Goal: Information Seeking & Learning: Learn about a topic

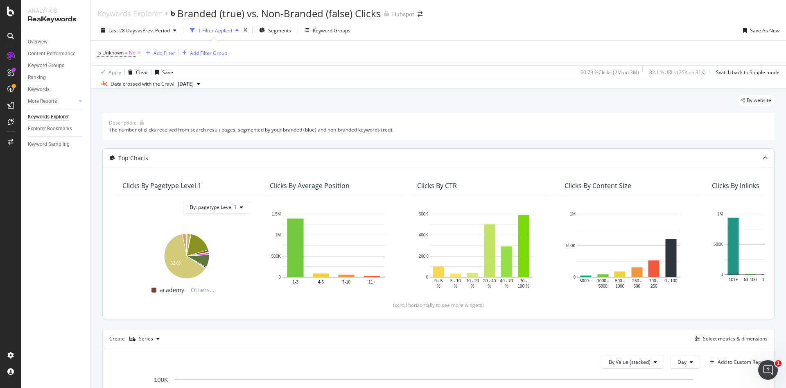
scroll to position [204, 0]
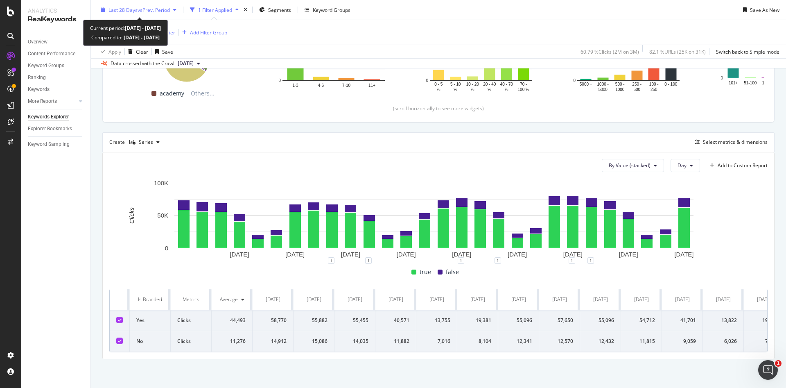
click at [170, 10] on span "vs Prev. Period" at bounding box center [154, 9] width 32 height 7
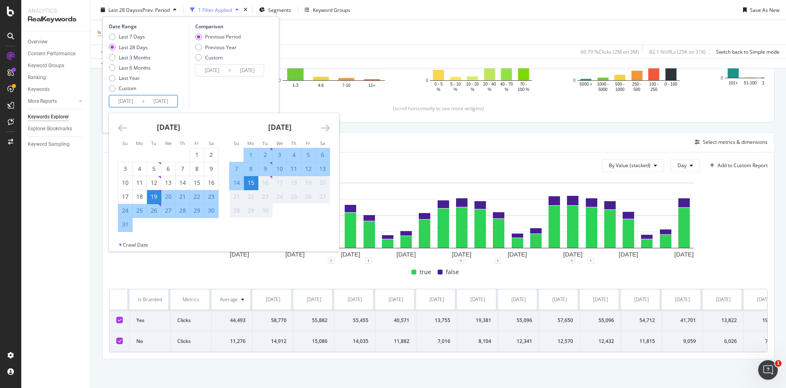
click at [136, 103] on input "[DATE]" at bounding box center [125, 100] width 33 height 11
click at [121, 131] on icon "Move backward to switch to the previous month." at bounding box center [122, 128] width 9 height 10
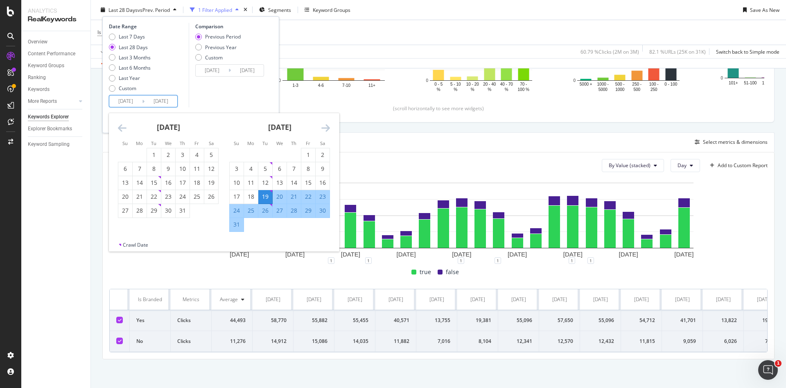
click at [121, 131] on icon "Move backward to switch to the previous month." at bounding box center [122, 128] width 9 height 10
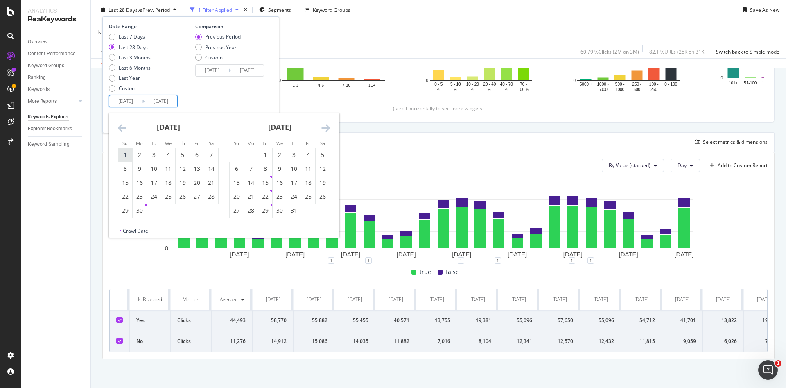
click at [128, 153] on div "1" at bounding box center [125, 155] width 14 height 8
type input "[DATE]"
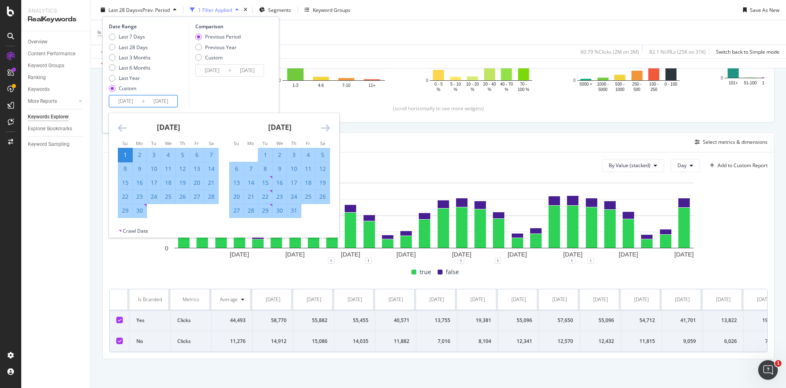
click at [324, 133] on icon "Move forward to switch to the next month." at bounding box center [325, 128] width 9 height 10
click at [236, 221] on div "31" at bounding box center [237, 224] width 14 height 8
type input "[DATE]"
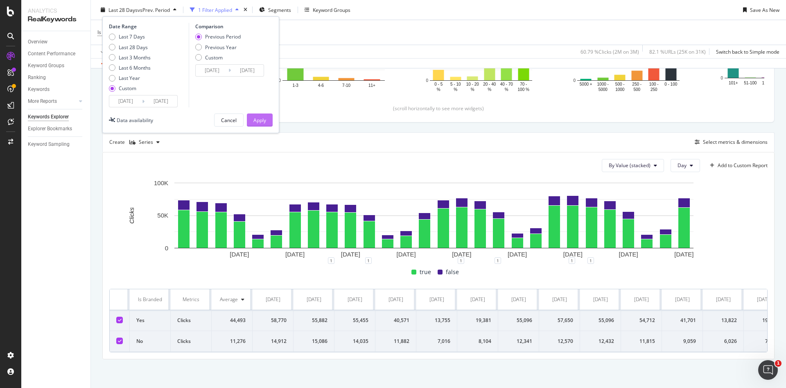
click at [259, 115] on div "Apply" at bounding box center [259, 120] width 13 height 12
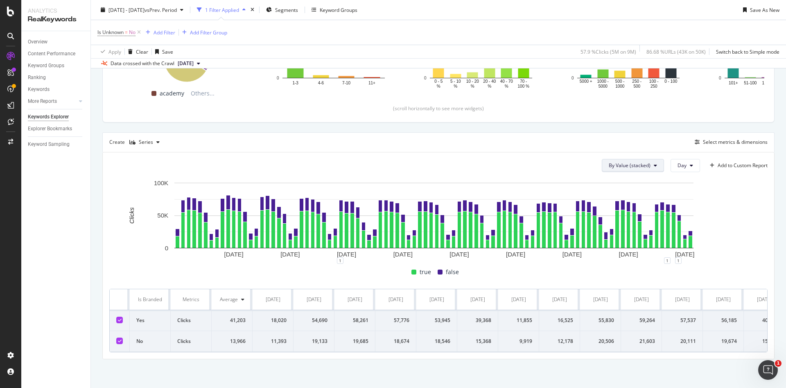
scroll to position [203, 0]
click at [150, 140] on div "Series" at bounding box center [146, 142] width 14 height 5
click at [157, 151] on div "Table" at bounding box center [152, 149] width 13 height 7
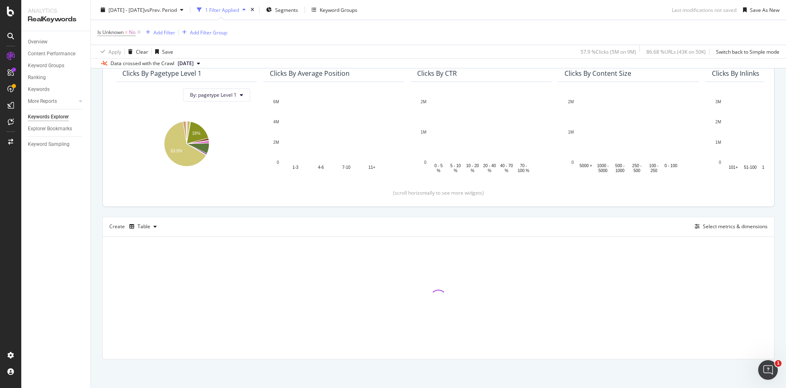
scroll to position [112, 0]
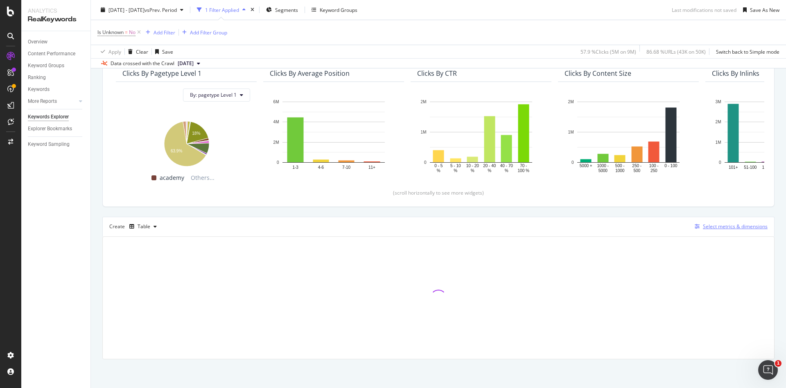
click at [717, 227] on div "Select metrics & dimensions" at bounding box center [735, 226] width 65 height 7
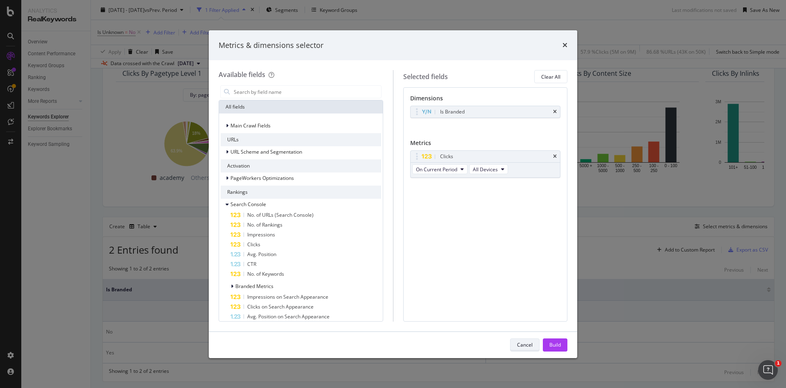
click at [529, 344] on div "Cancel" at bounding box center [525, 344] width 16 height 7
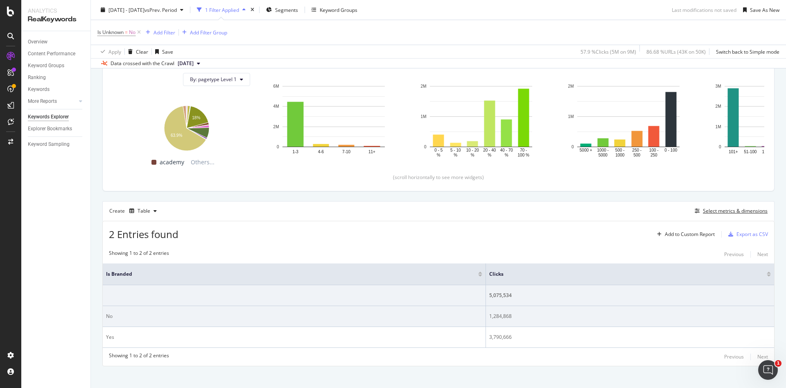
scroll to position [135, 0]
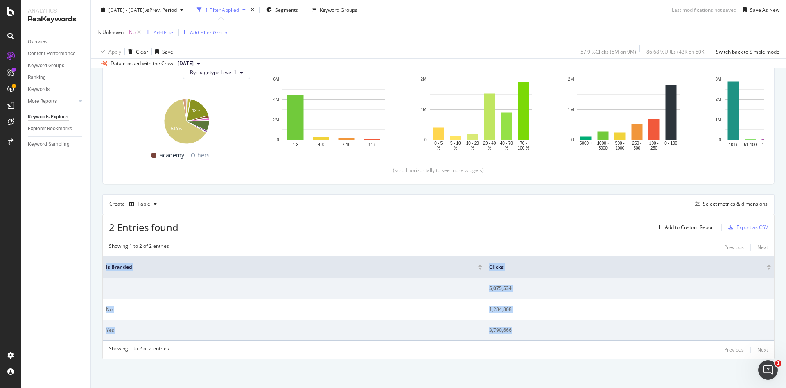
drag, startPoint x: 102, startPoint y: 269, endPoint x: 561, endPoint y: 327, distance: 463.5
click at [561, 327] on div "By website Description: The number of clicks received from search result pages,…" at bounding box center [438, 171] width 695 height 434
copy table "Is Branded Clicks 5,075,534 No 1,284,868 Yes 3,790,666"
